Goal: Task Accomplishment & Management: Complete application form

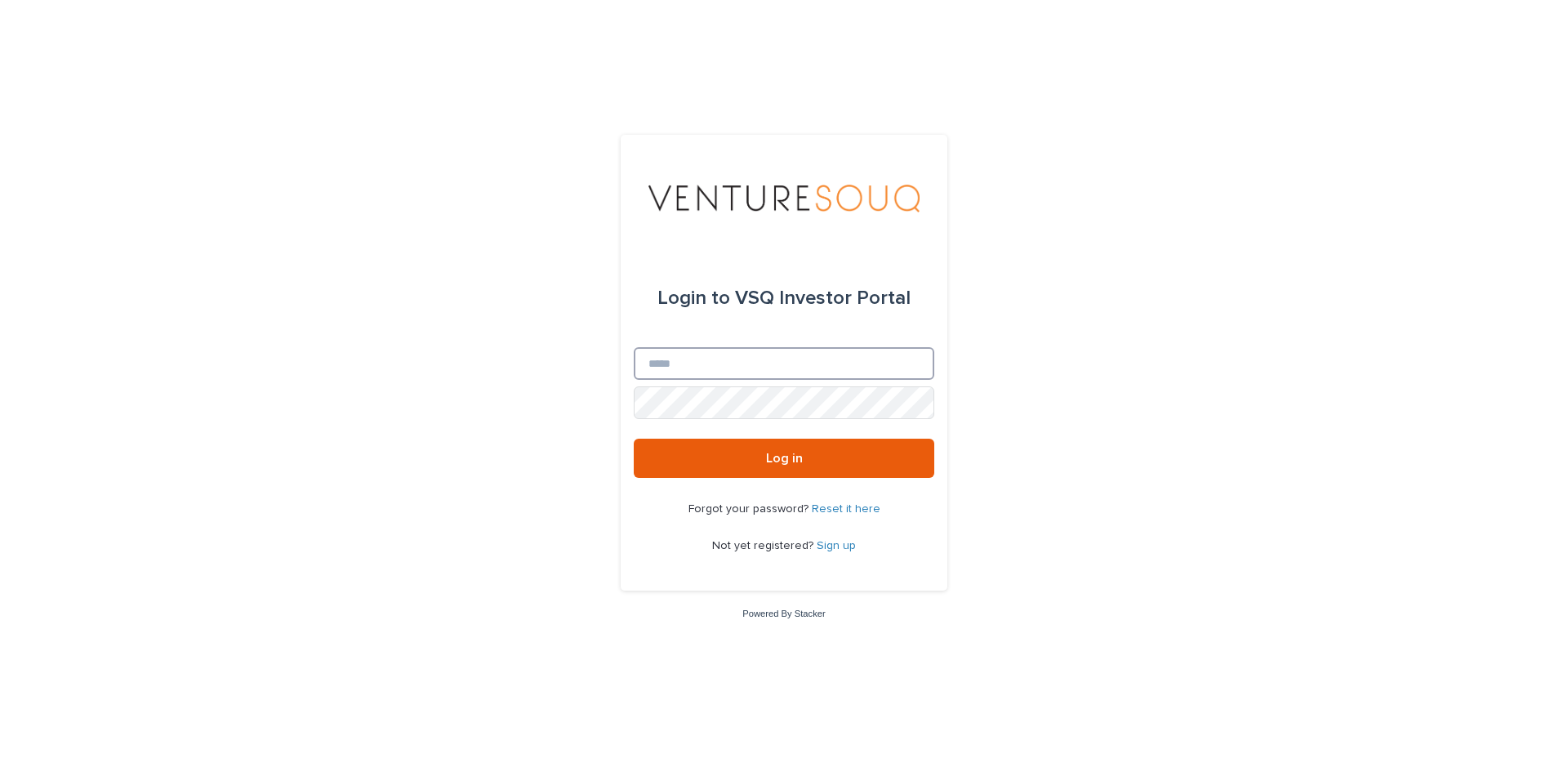
click at [704, 368] on input "Email" at bounding box center [784, 363] width 301 height 33
type input "**********"
click at [835, 546] on link "Sign up" at bounding box center [836, 546] width 39 height 11
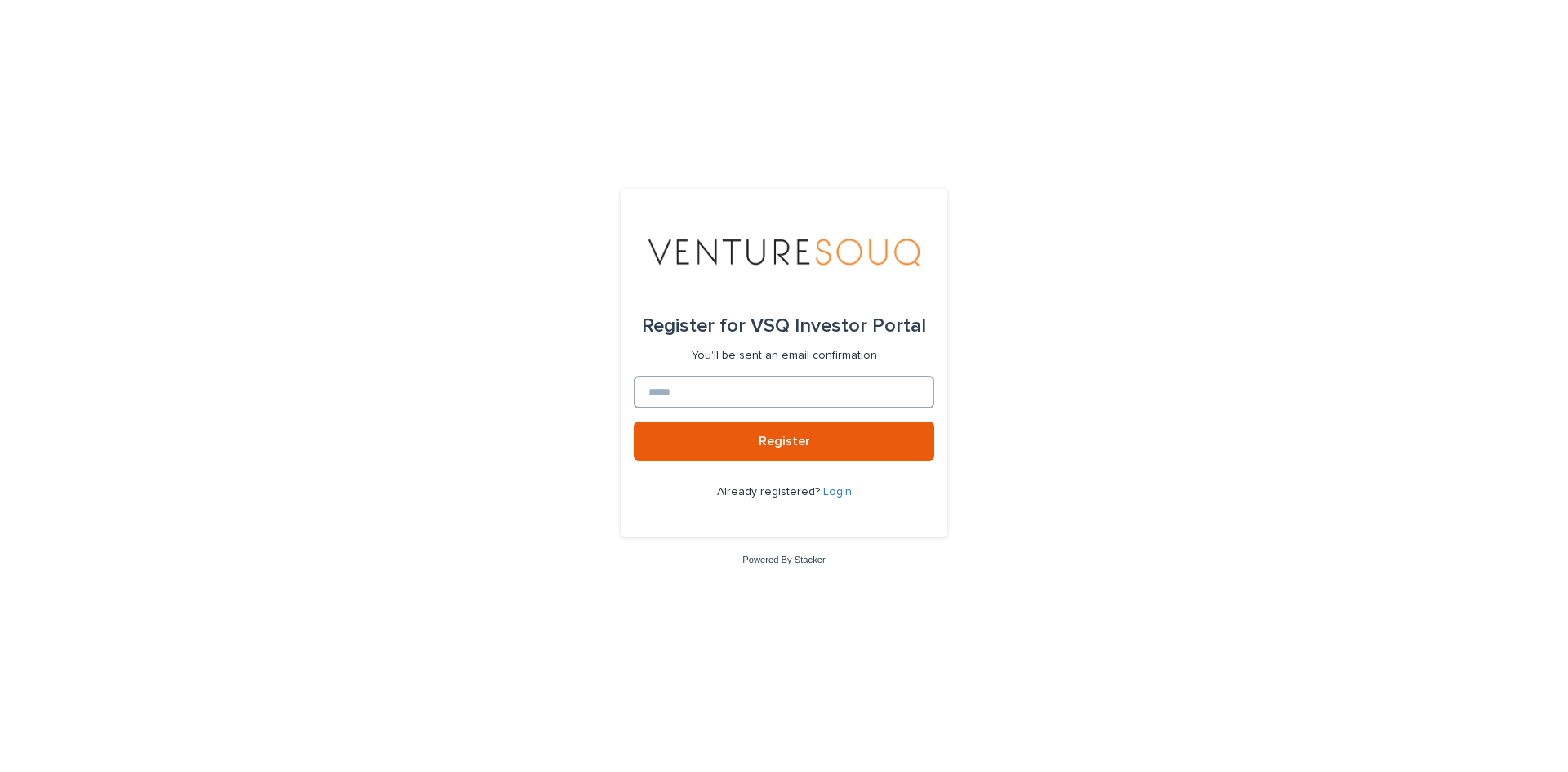
click at [677, 383] on input at bounding box center [784, 392] width 301 height 33
type input "**********"
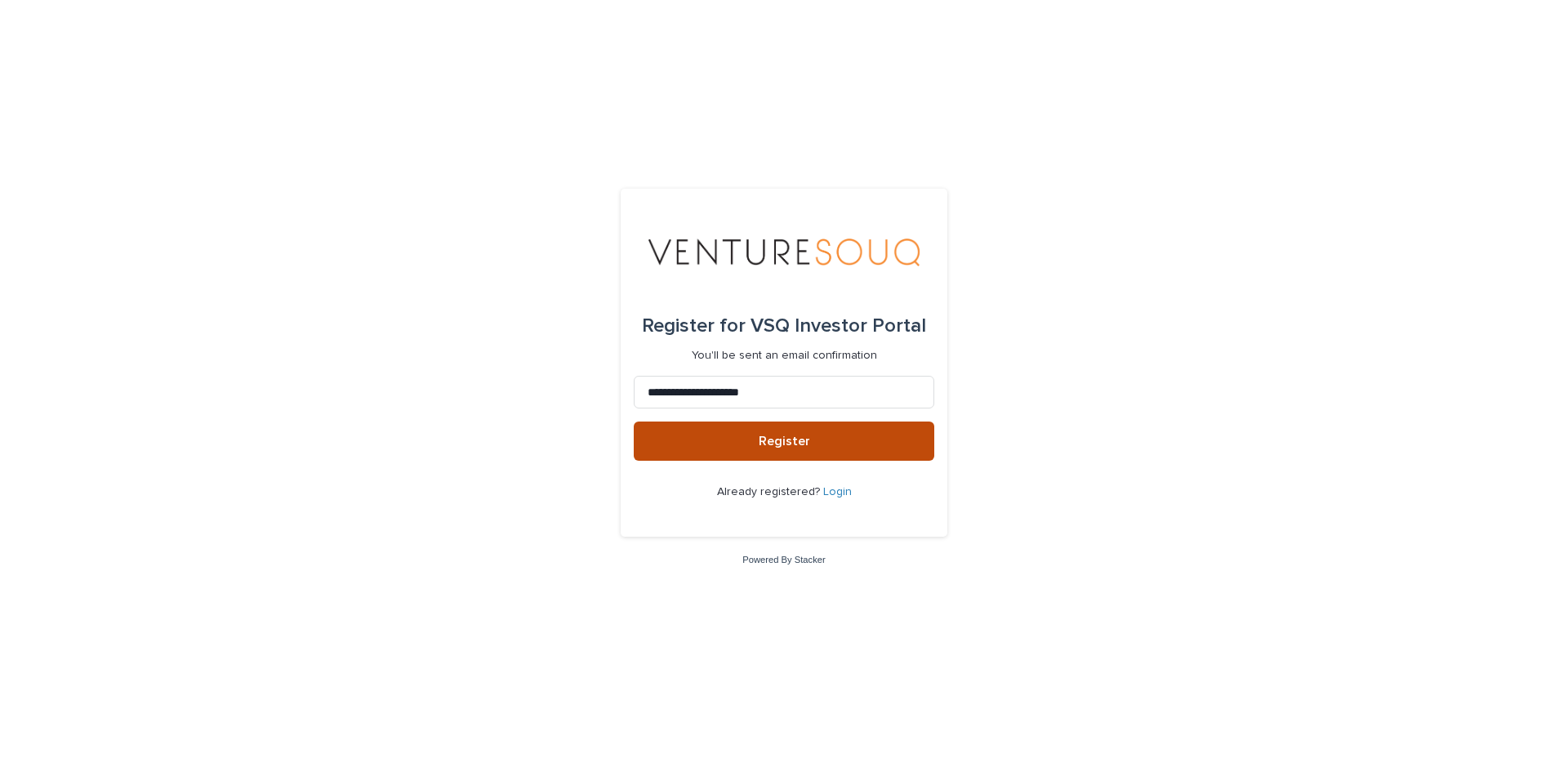
click at [817, 439] on button "Register" at bounding box center [784, 441] width 301 height 39
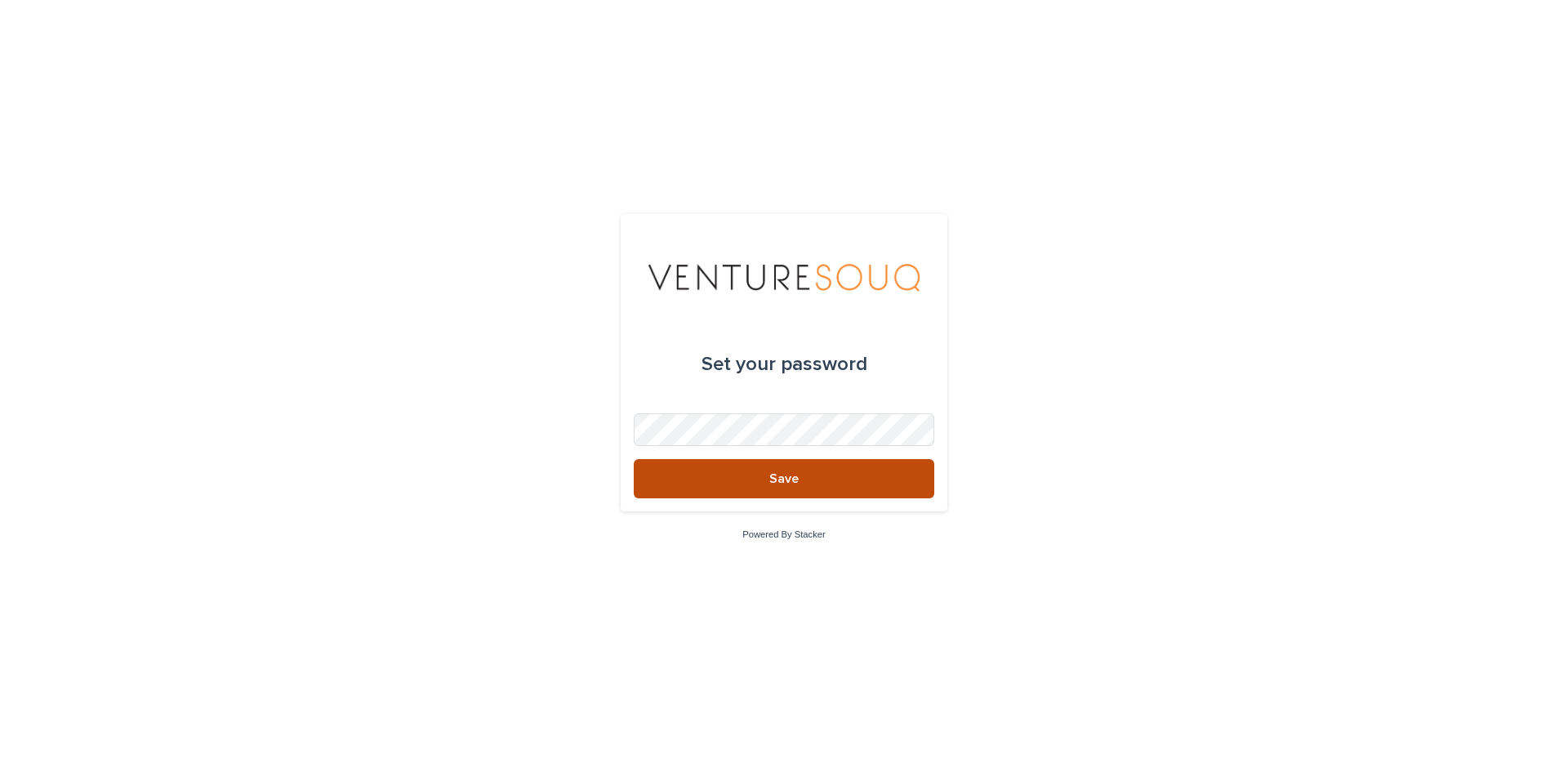
click at [804, 497] on button "Save" at bounding box center [784, 479] width 301 height 39
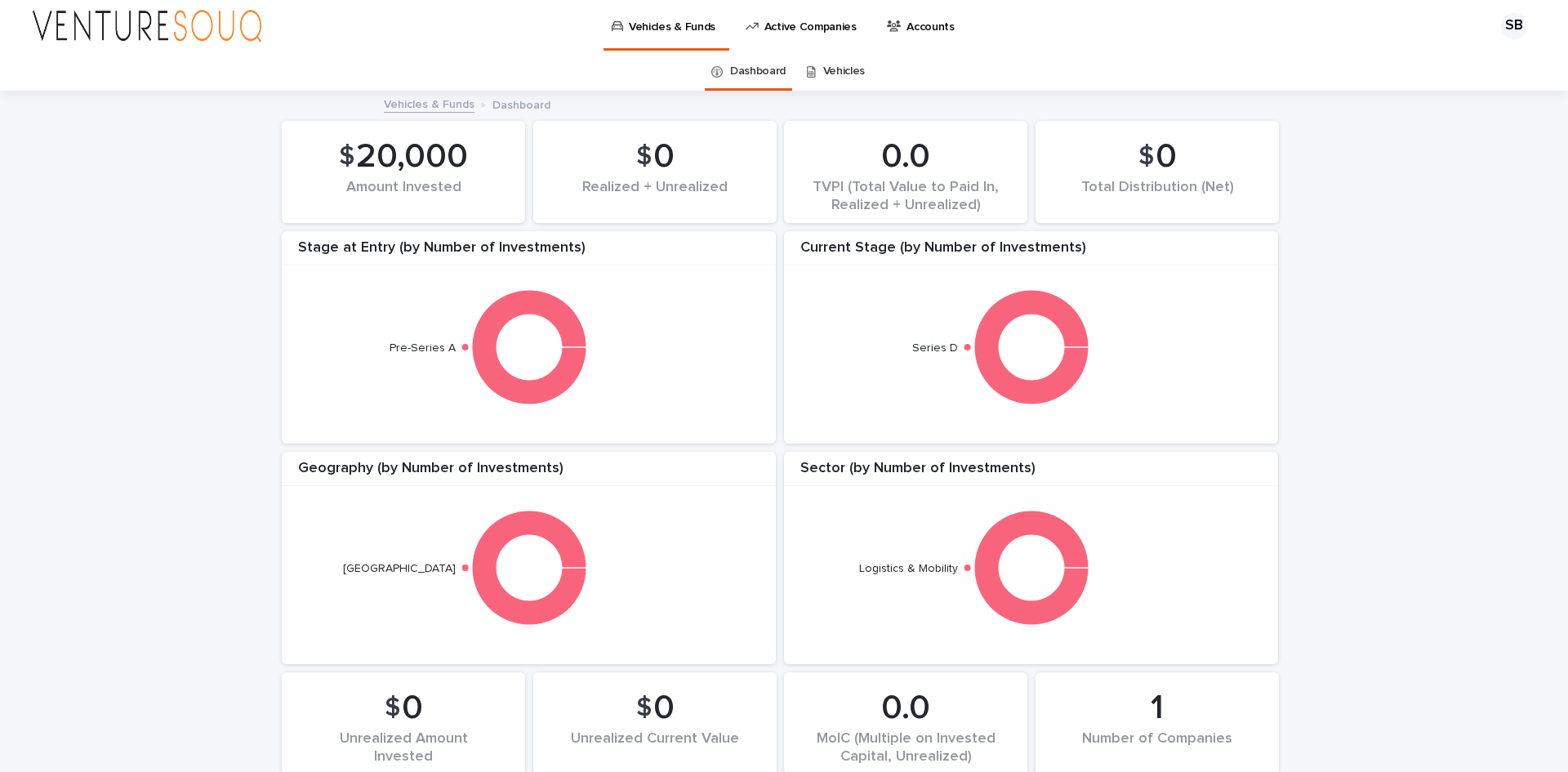
click at [813, 31] on p "Active Companies" at bounding box center [810, 17] width 93 height 34
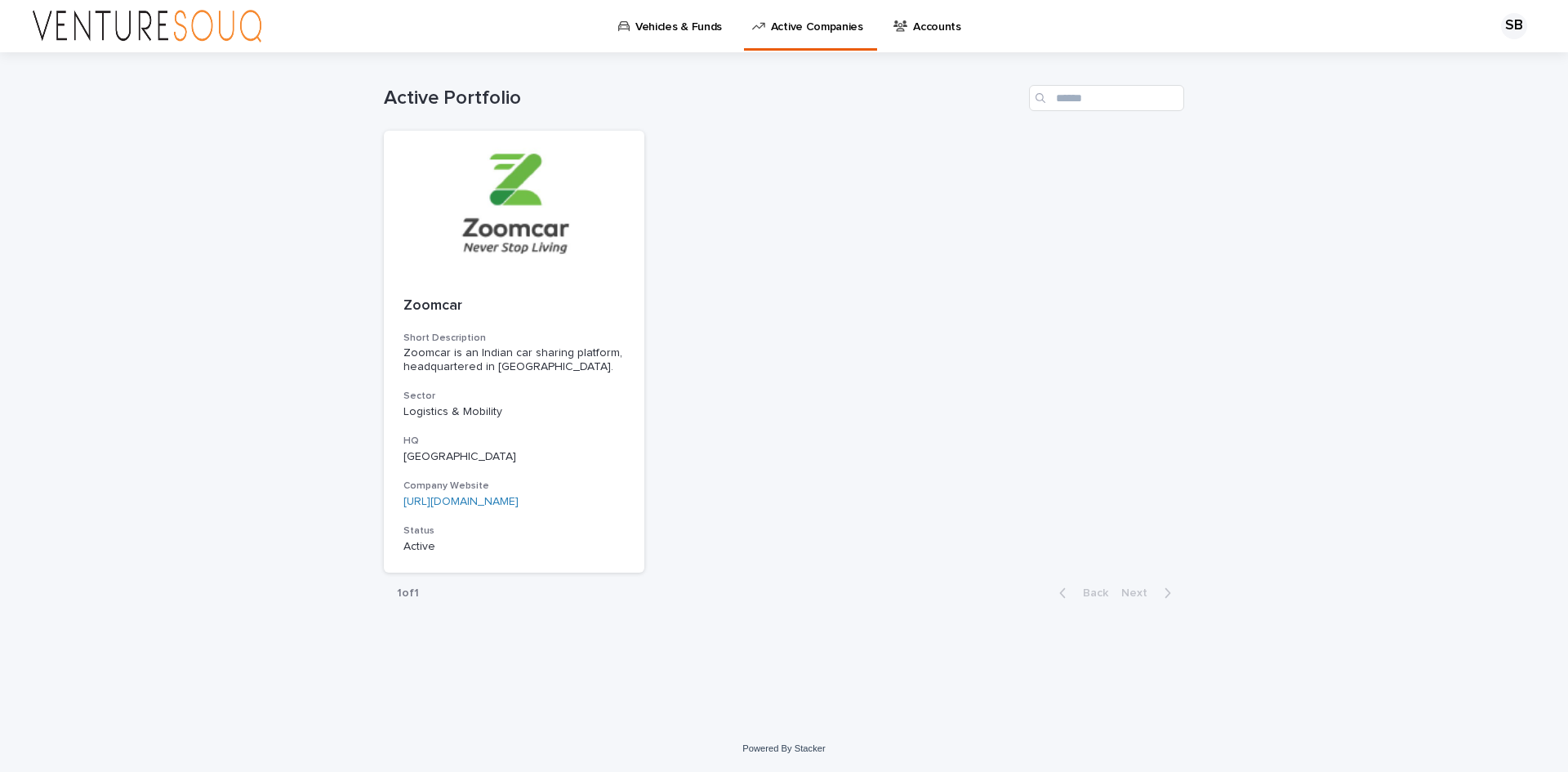
click at [668, 29] on p "Vehicles & Funds" at bounding box center [679, 17] width 87 height 34
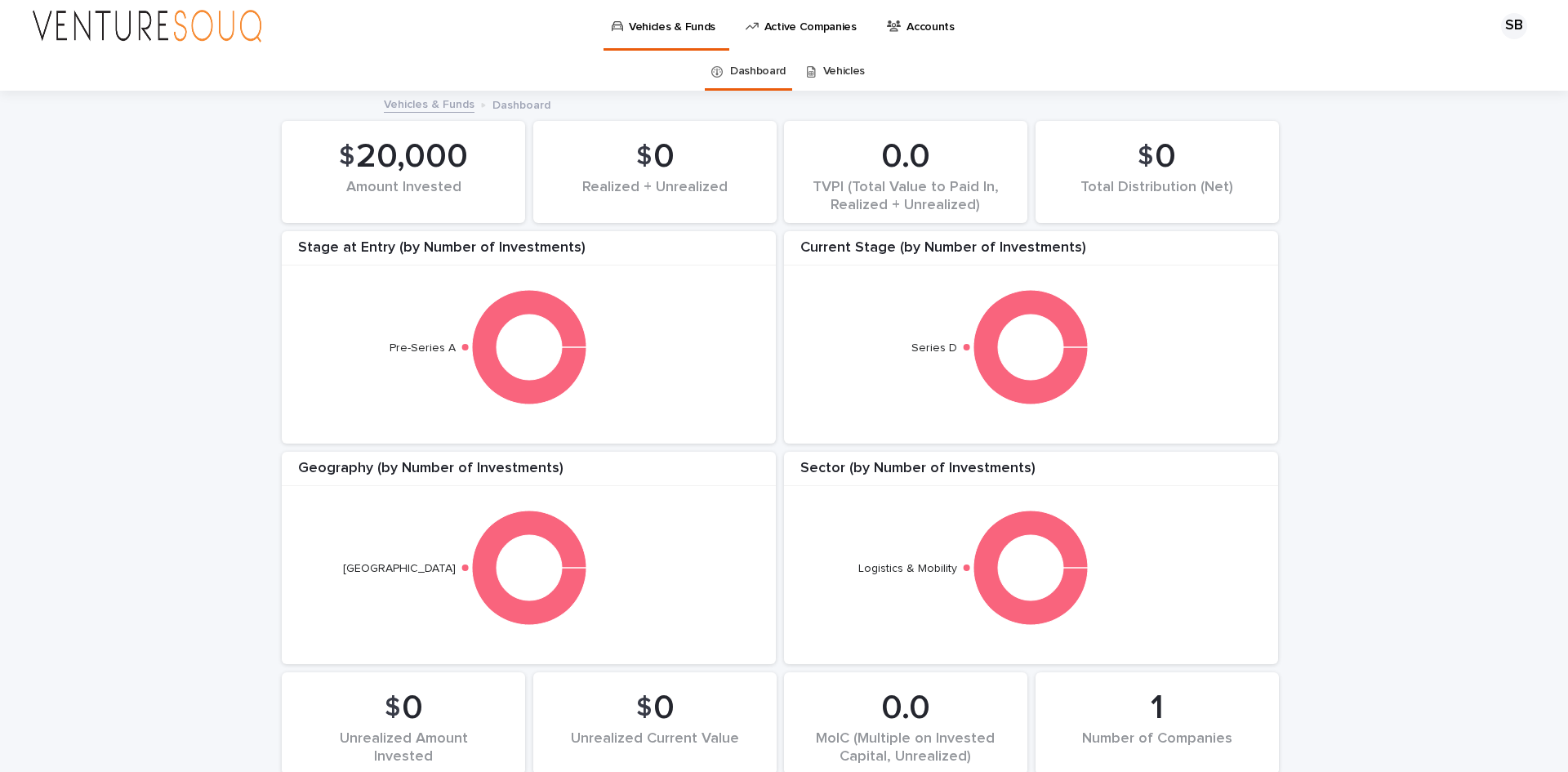
click at [511, 107] on p "Dashboard" at bounding box center [522, 104] width 58 height 18
click at [427, 108] on link "Vehicles & Funds" at bounding box center [429, 103] width 91 height 19
click at [920, 27] on p "Accounts" at bounding box center [931, 17] width 48 height 34
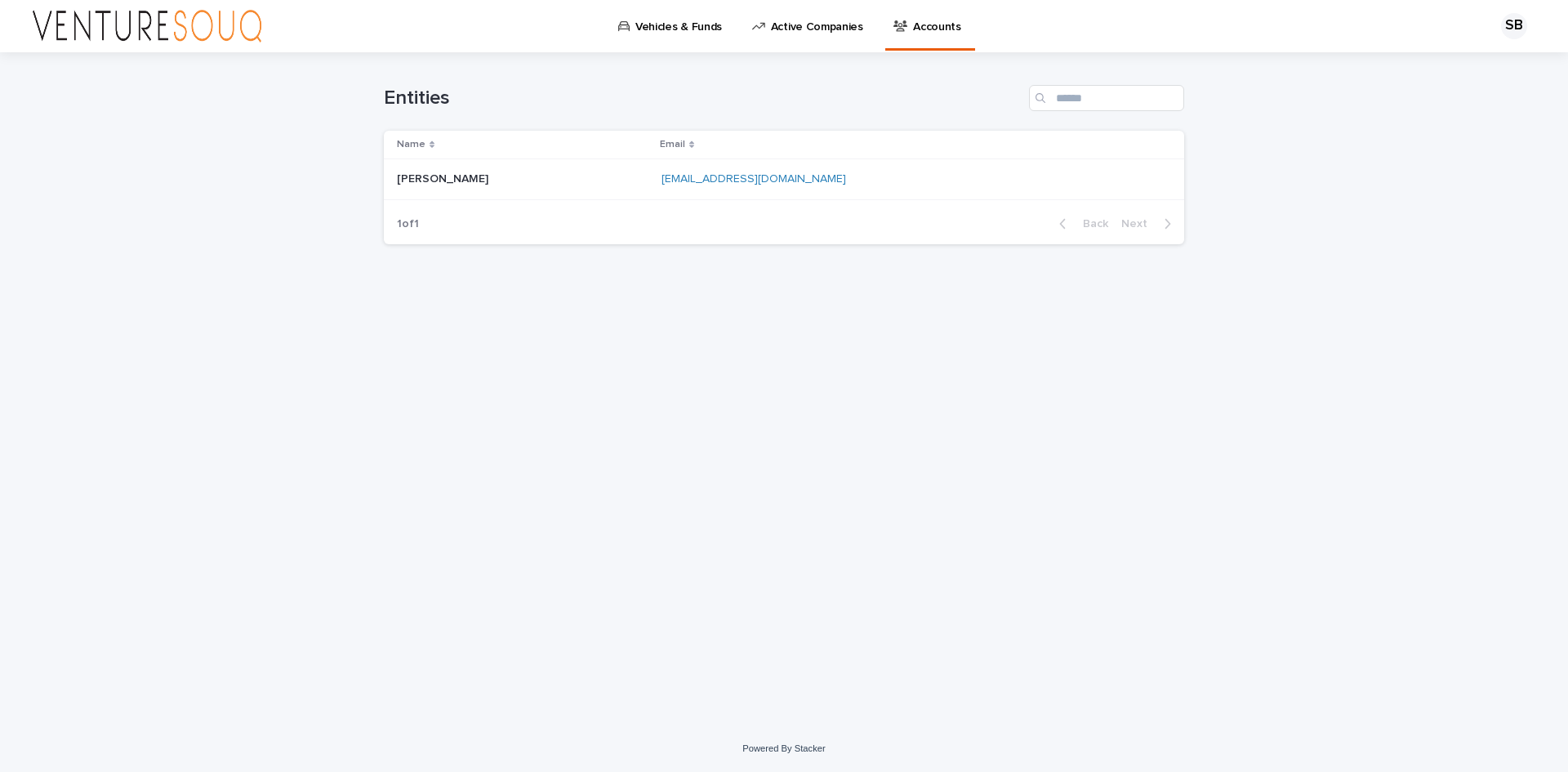
click at [699, 146] on div "Email" at bounding box center [909, 144] width 499 height 18
click at [686, 144] on p "Email" at bounding box center [672, 144] width 25 height 18
click at [802, 28] on p "Active Companies" at bounding box center [817, 17] width 93 height 34
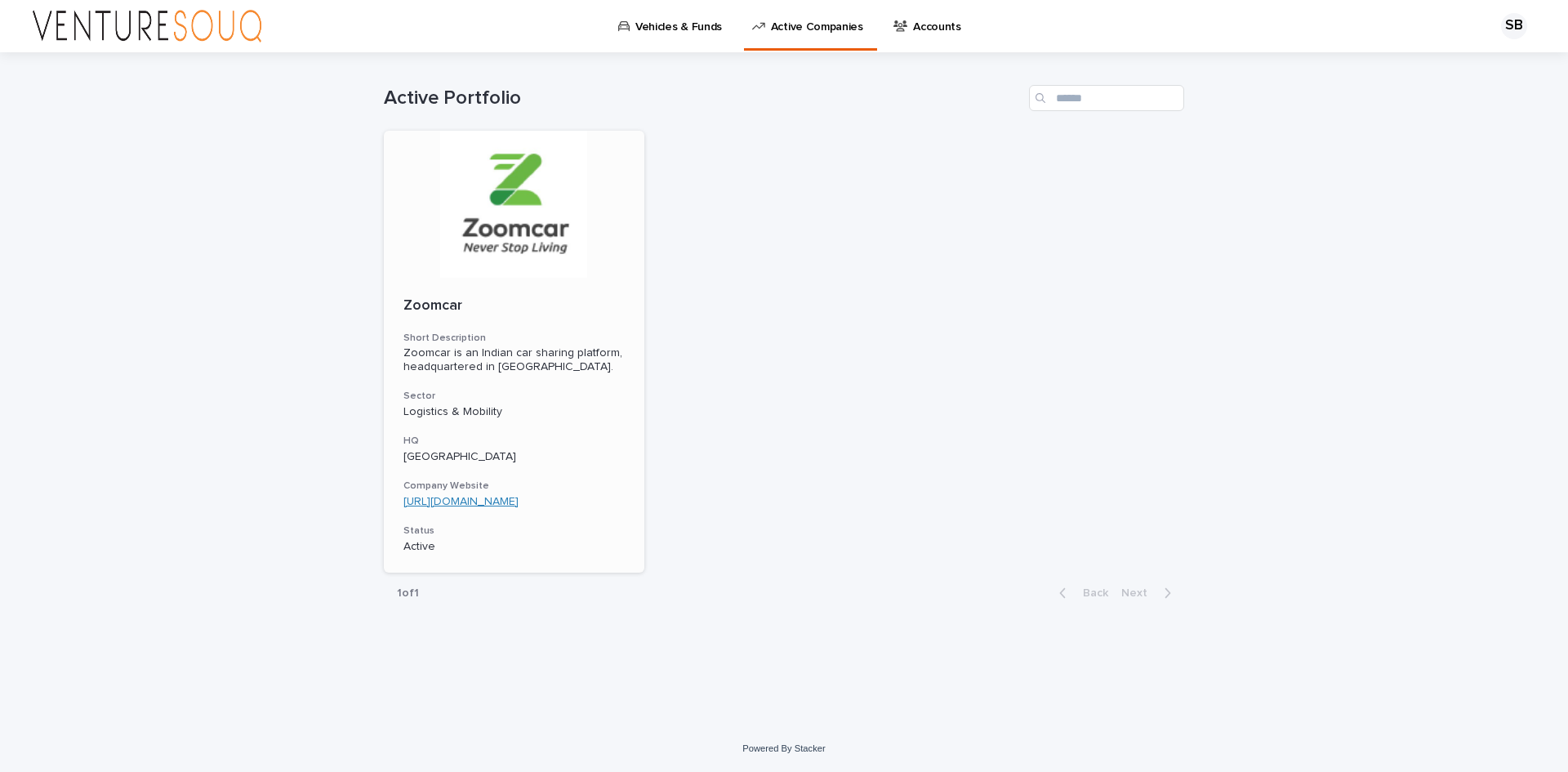
click at [504, 501] on link "[URL][DOMAIN_NAME]" at bounding box center [461, 502] width 115 height 11
